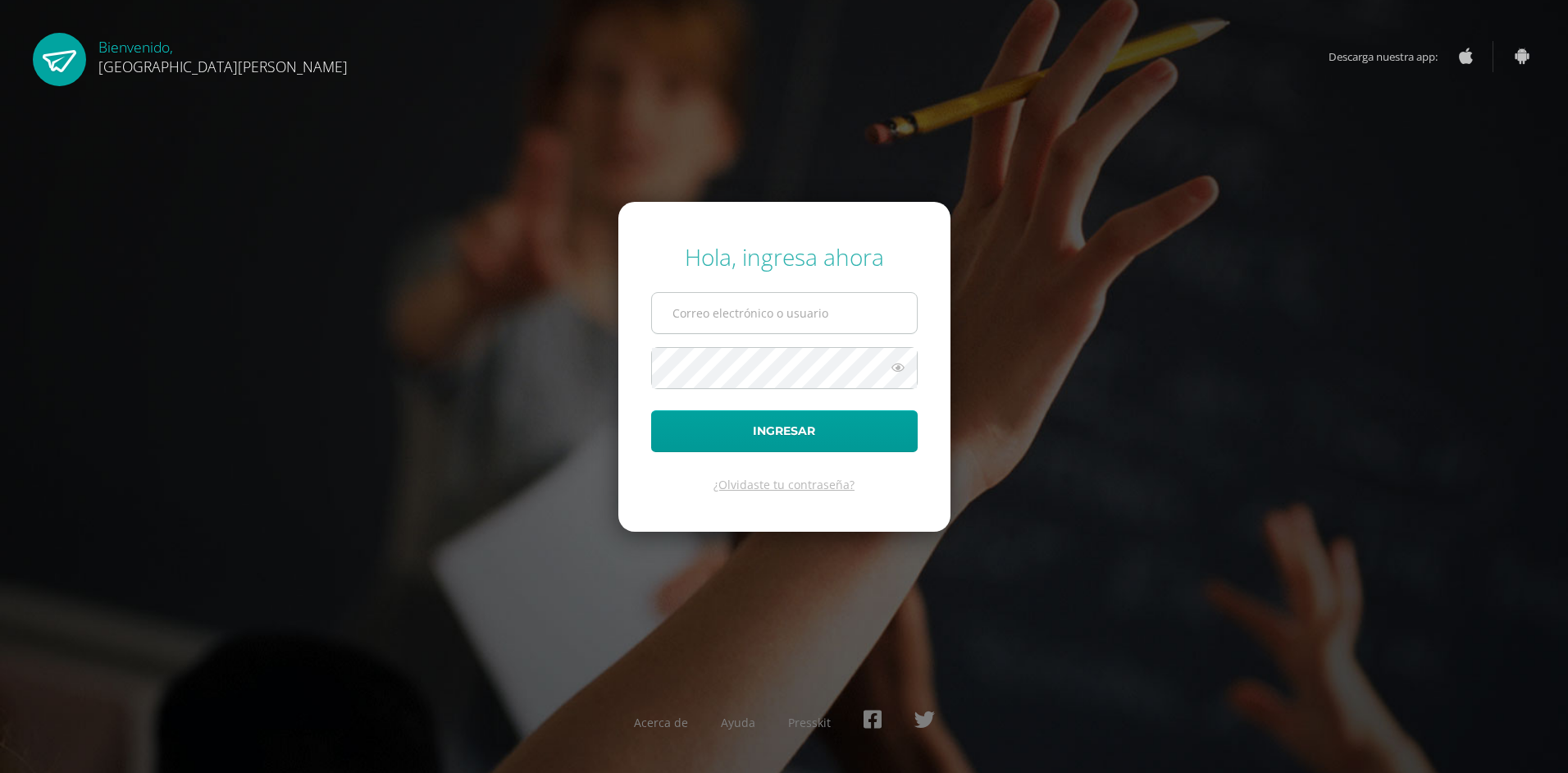
type input "[EMAIL_ADDRESS][DOMAIN_NAME]"
click at [877, 302] on input "info1+brithanyquixtan@edoo.io" at bounding box center [784, 313] width 265 height 41
click at [1022, 320] on div "Hola, ingresa ahora info1+brithanyquixtan@edoo.io Ingresar ¿Olvidaste tu contra…" at bounding box center [784, 386] width 1058 height 317
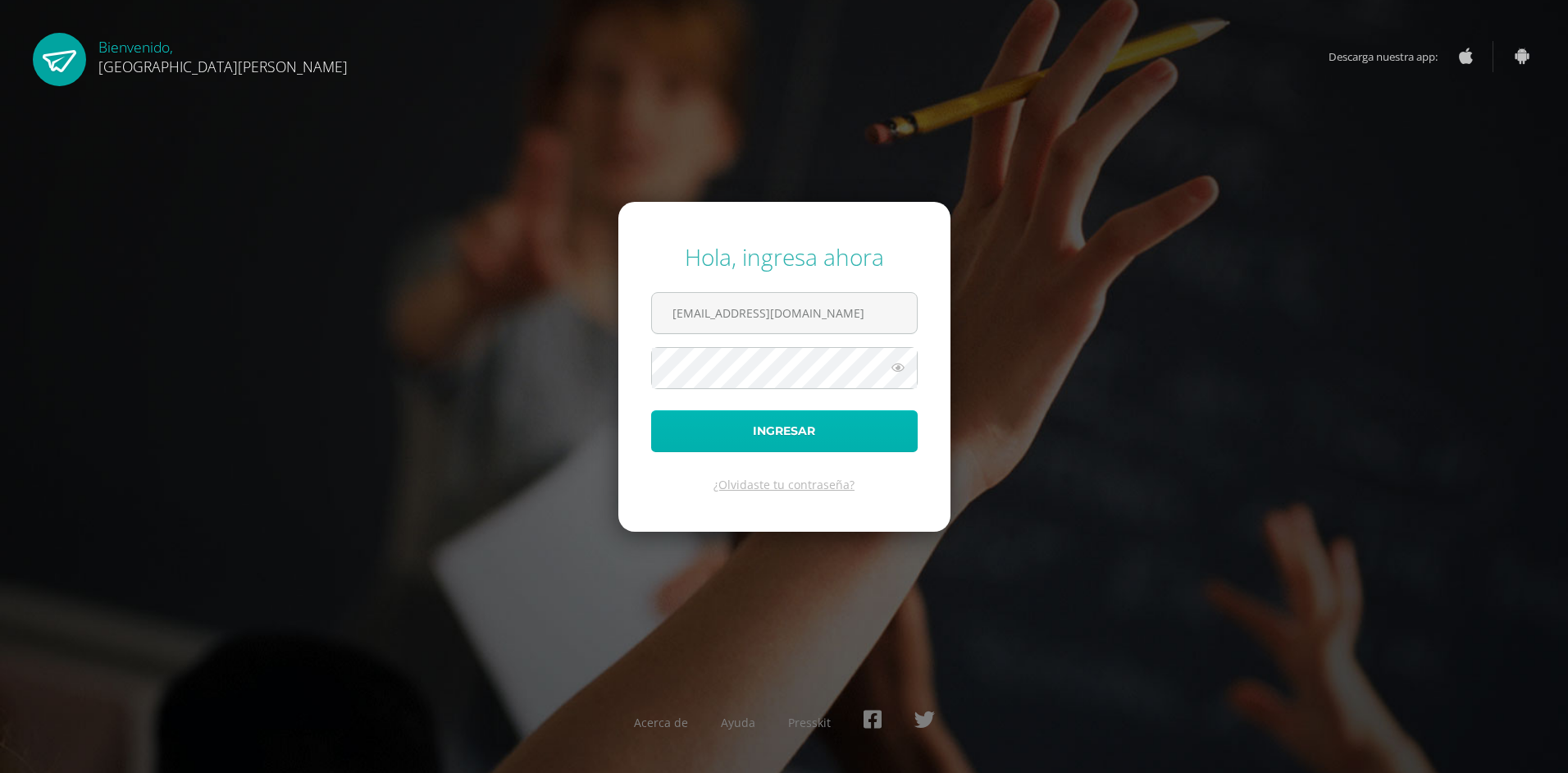
click at [890, 443] on button "Ingresar" at bounding box center [784, 431] width 267 height 41
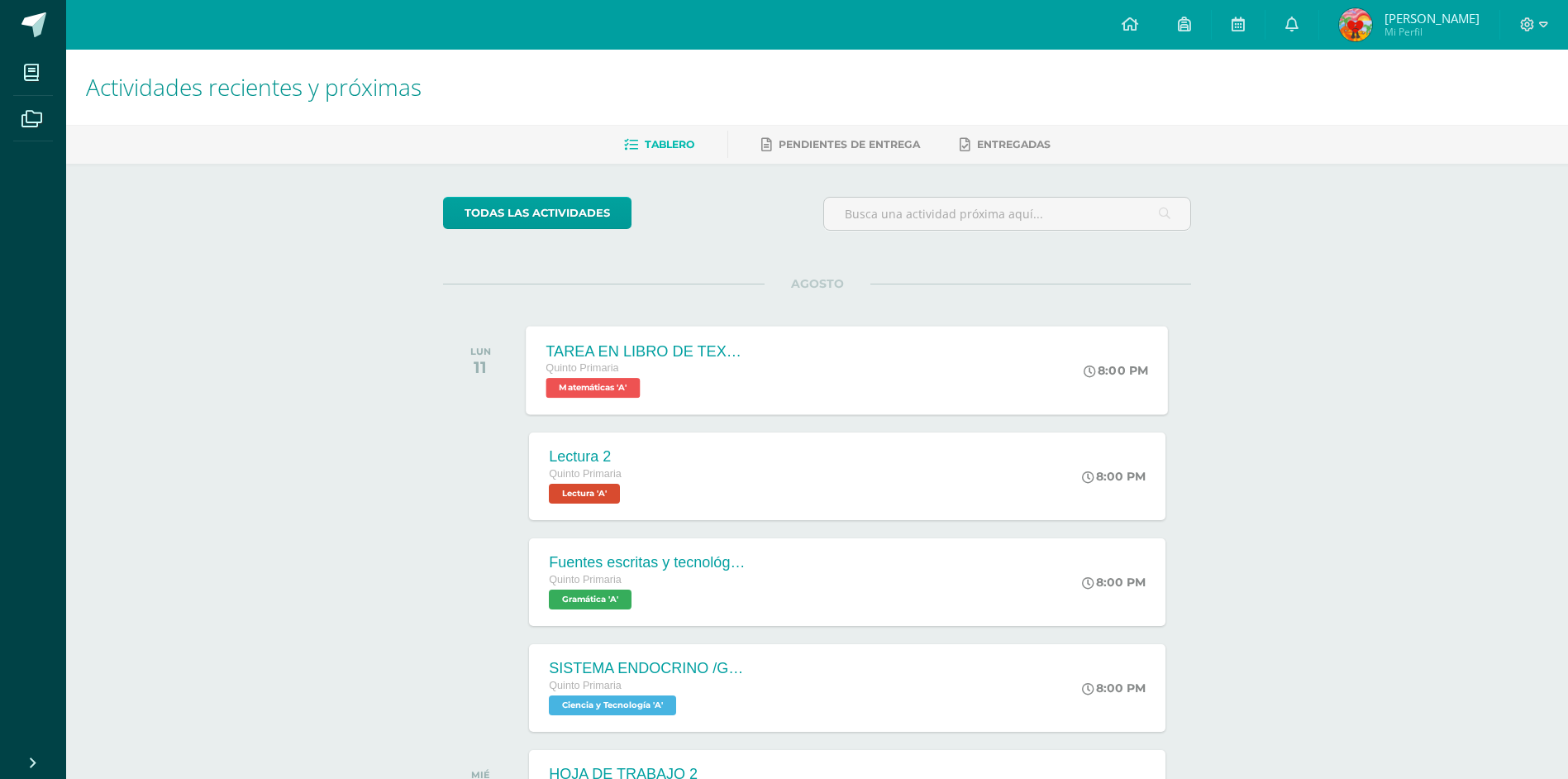
click at [734, 400] on div "TAREA EN LIBRO DE TEXTO Quinto Primaria Matemáticas 'A'" at bounding box center [646, 369] width 241 height 88
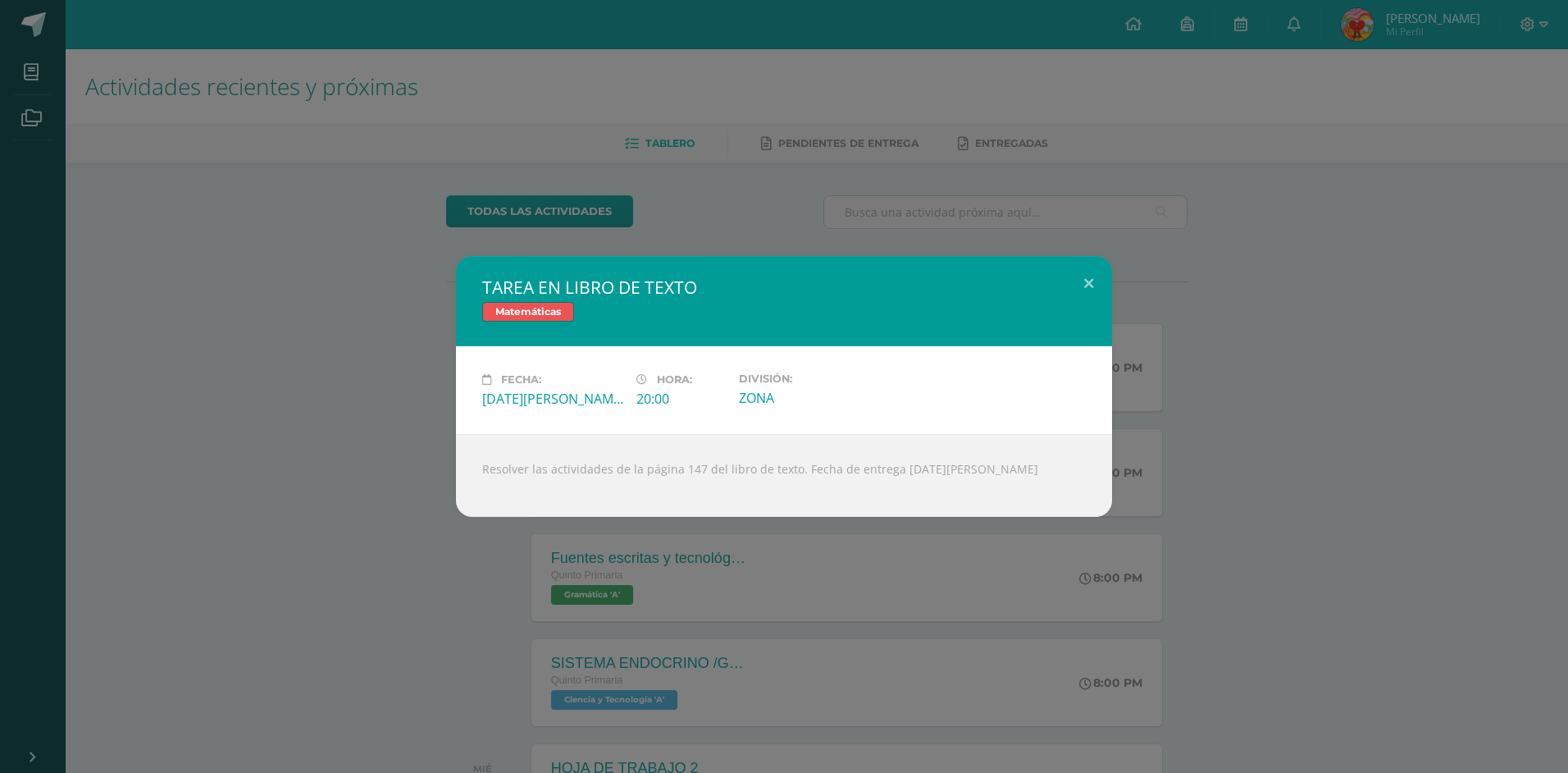
click at [338, 290] on div "TAREA EN LIBRO DE TEXTO Matemáticas Fecha: [DATE][PERSON_NAME] Hora: 20:00 Divi…" at bounding box center [784, 386] width 1555 height 261
